Goal: Information Seeking & Learning: Learn about a topic

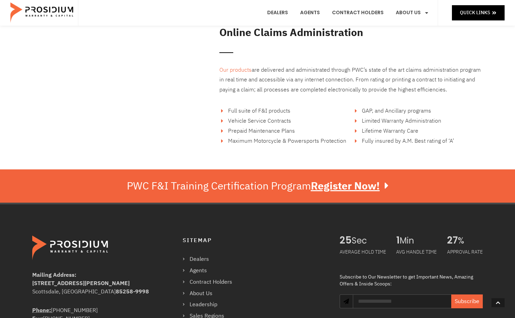
scroll to position [1103, 0]
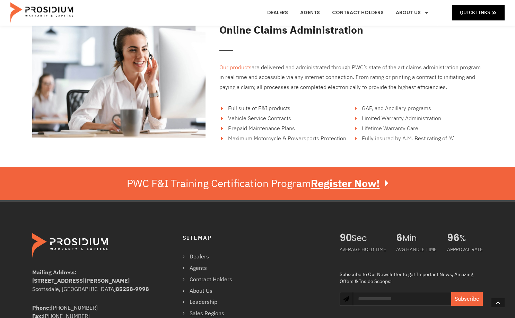
click at [222, 128] on icon at bounding box center [222, 129] width 6 height 6
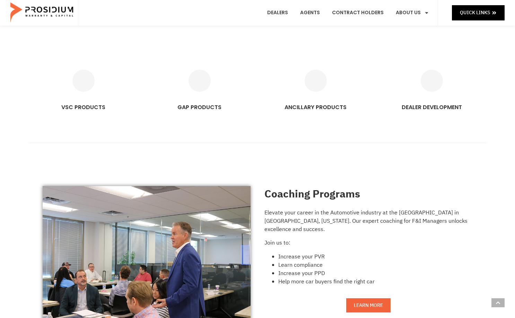
scroll to position [453, 0]
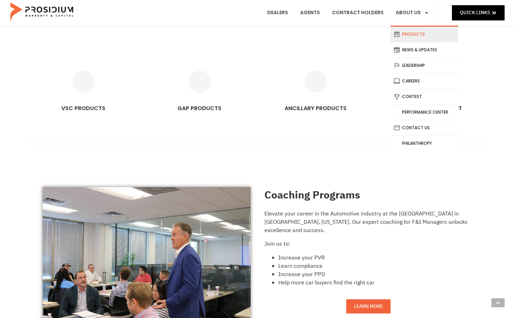
click at [418, 34] on link "Products" at bounding box center [424, 34] width 68 height 15
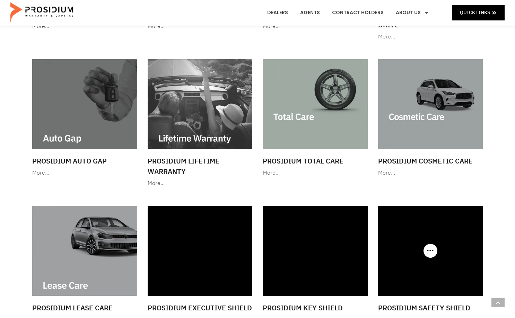
scroll to position [338, 0]
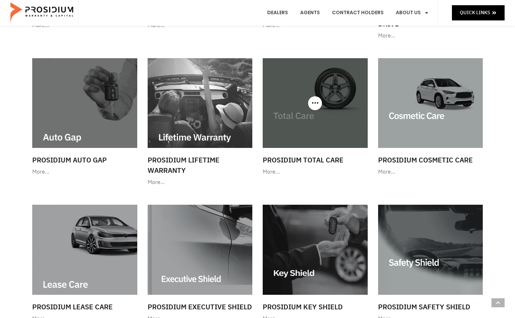
click at [313, 139] on img at bounding box center [315, 103] width 105 height 90
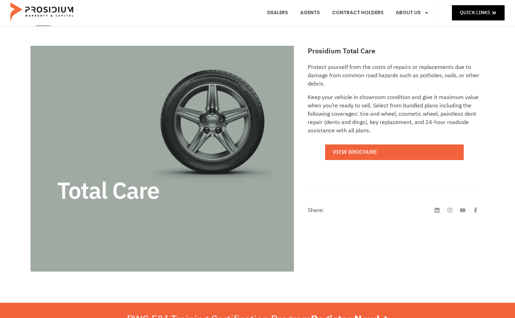
scroll to position [94, 0]
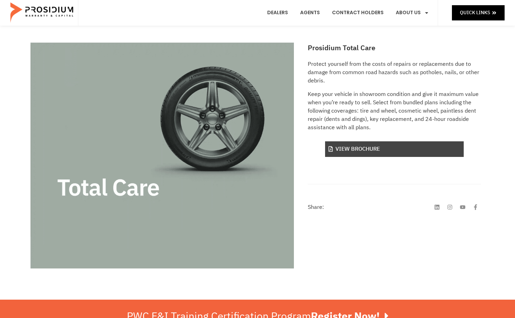
click at [378, 150] on link "View Brochure" at bounding box center [394, 149] width 139 height 16
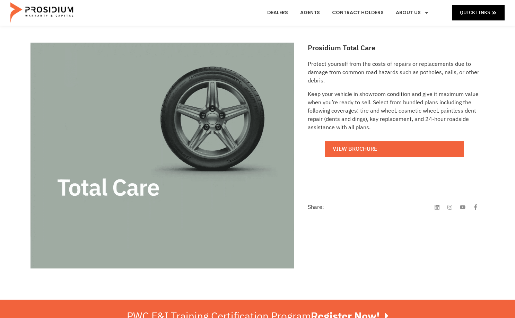
click at [276, 219] on img at bounding box center [161, 156] width 263 height 226
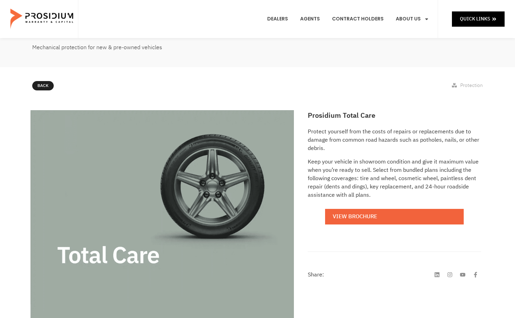
scroll to position [0, 0]
